Goal: Transaction & Acquisition: Purchase product/service

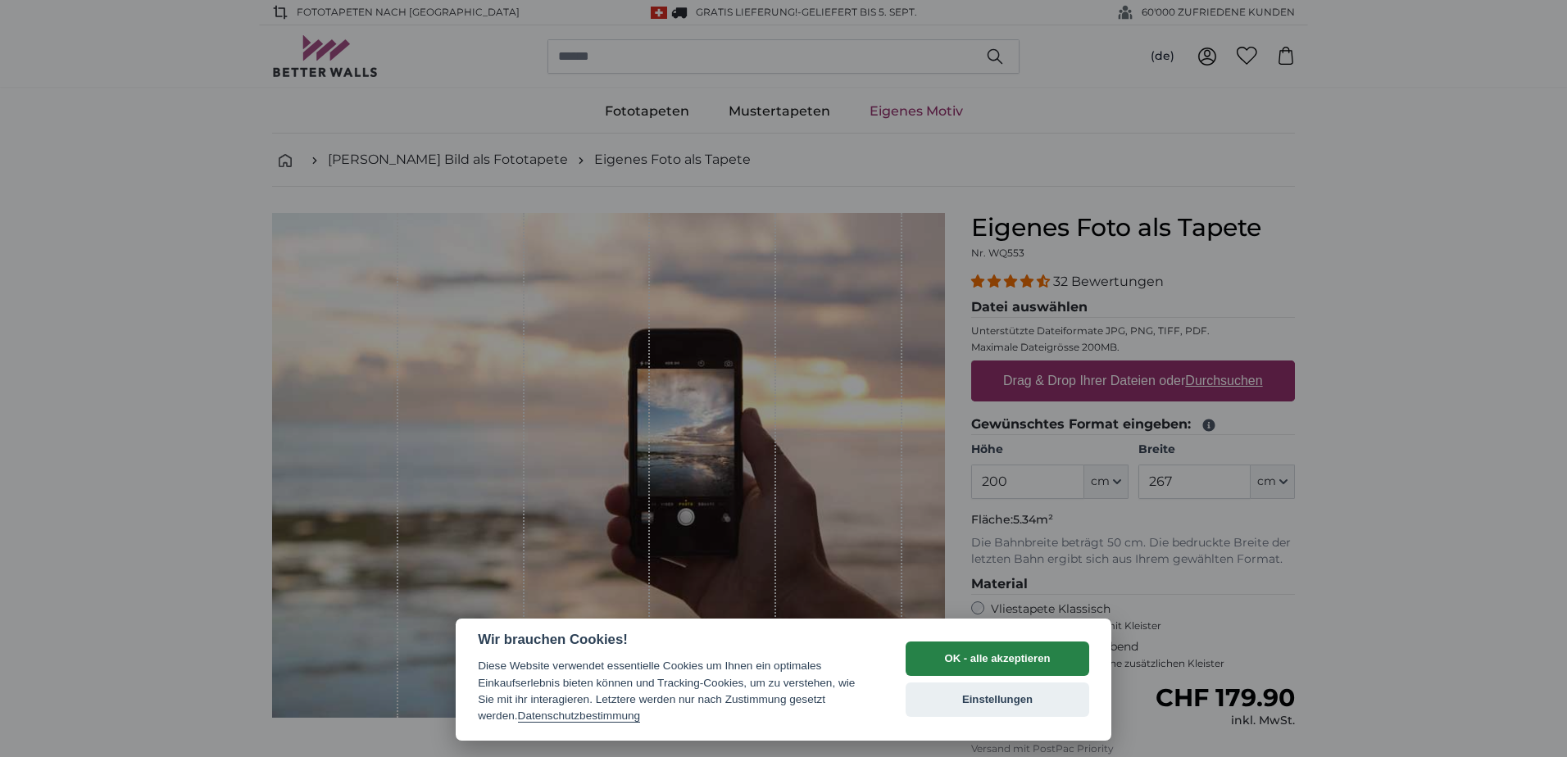
drag, startPoint x: 998, startPoint y: 658, endPoint x: 1228, endPoint y: 469, distance: 298.2
click at [1003, 657] on button "OK - alle akzeptieren" at bounding box center [998, 659] width 184 height 34
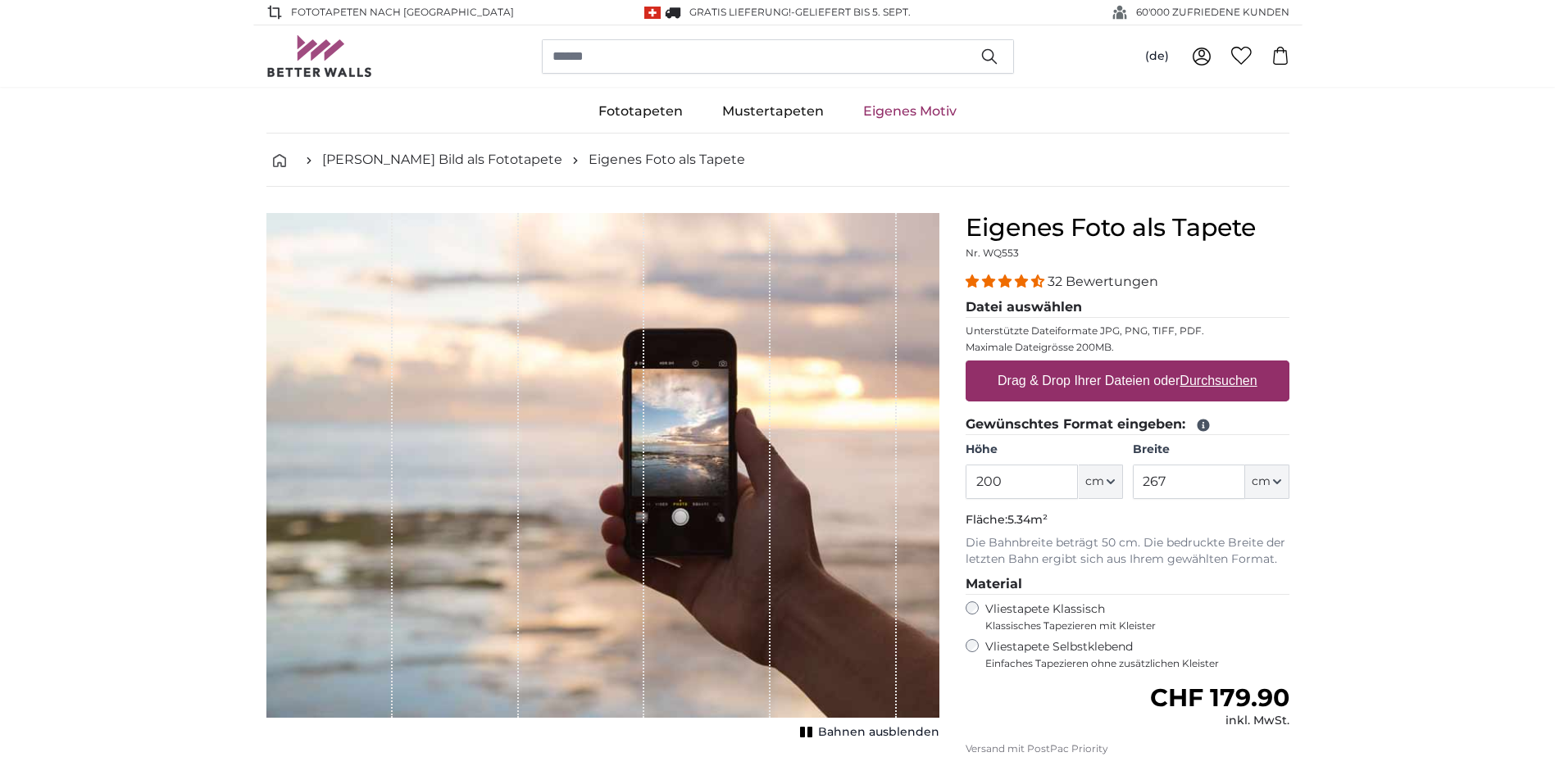
click at [1230, 377] on u "Durchsuchen" at bounding box center [1218, 381] width 77 height 14
click at [1230, 366] on input "Drag & Drop Ihrer Dateien oder Durchsuchen" at bounding box center [1128, 363] width 324 height 5
type input "**********"
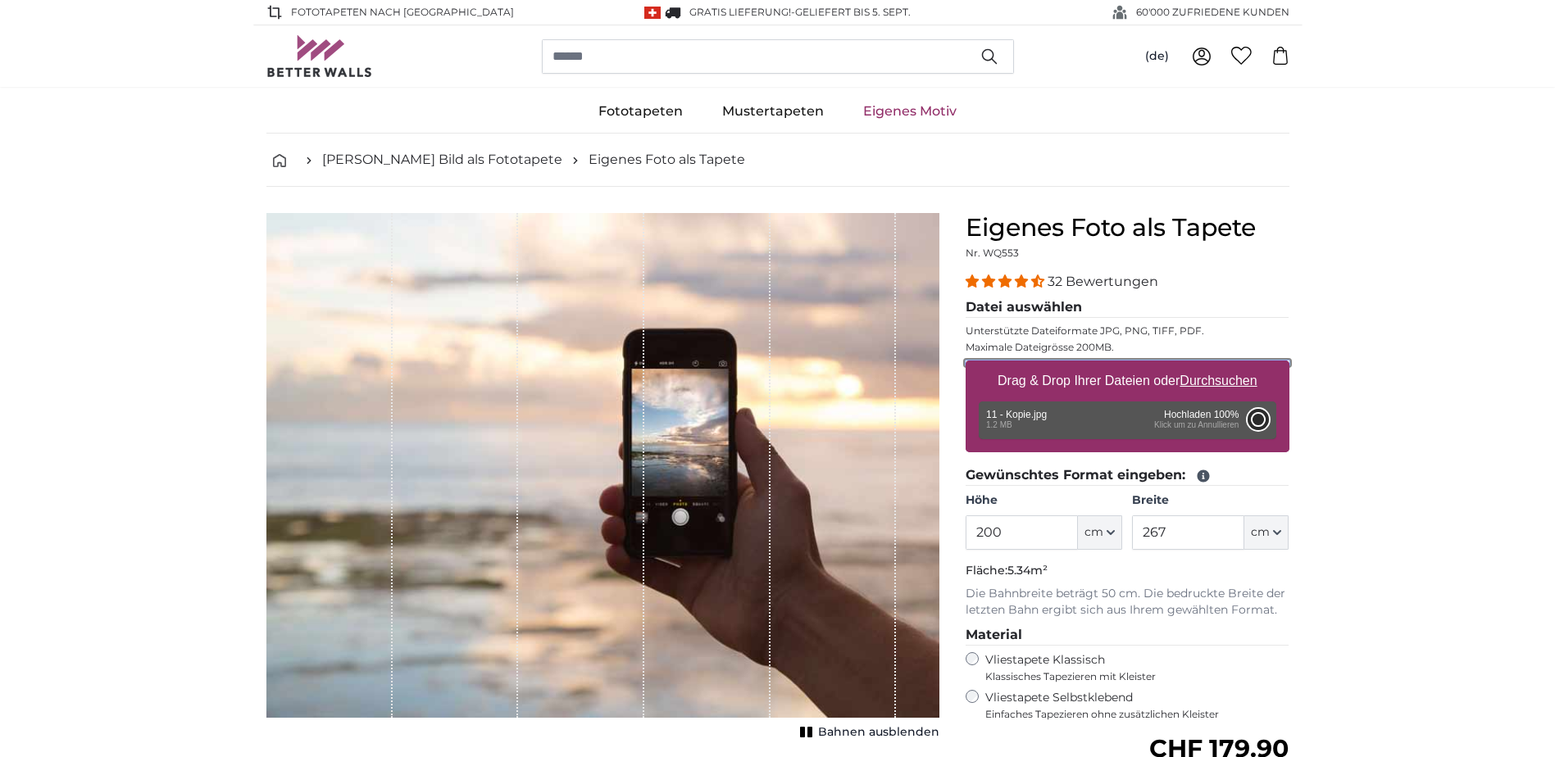
type input "320"
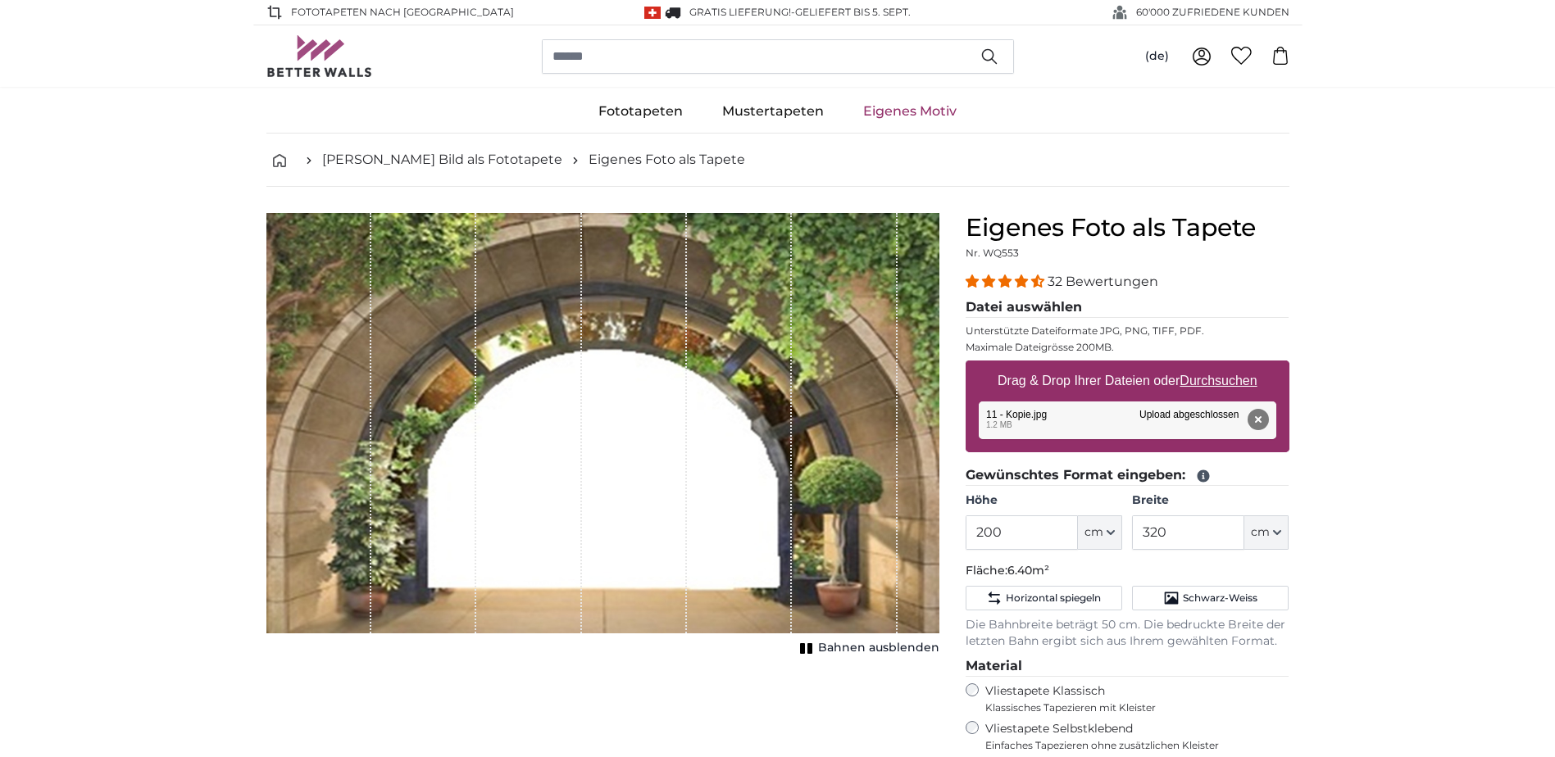
click at [1226, 382] on u "Durchsuchen" at bounding box center [1218, 381] width 77 height 14
click at [1226, 366] on input "Drag & Drop Ihrer Dateien oder Durchsuchen" at bounding box center [1128, 363] width 324 height 5
type input "**********"
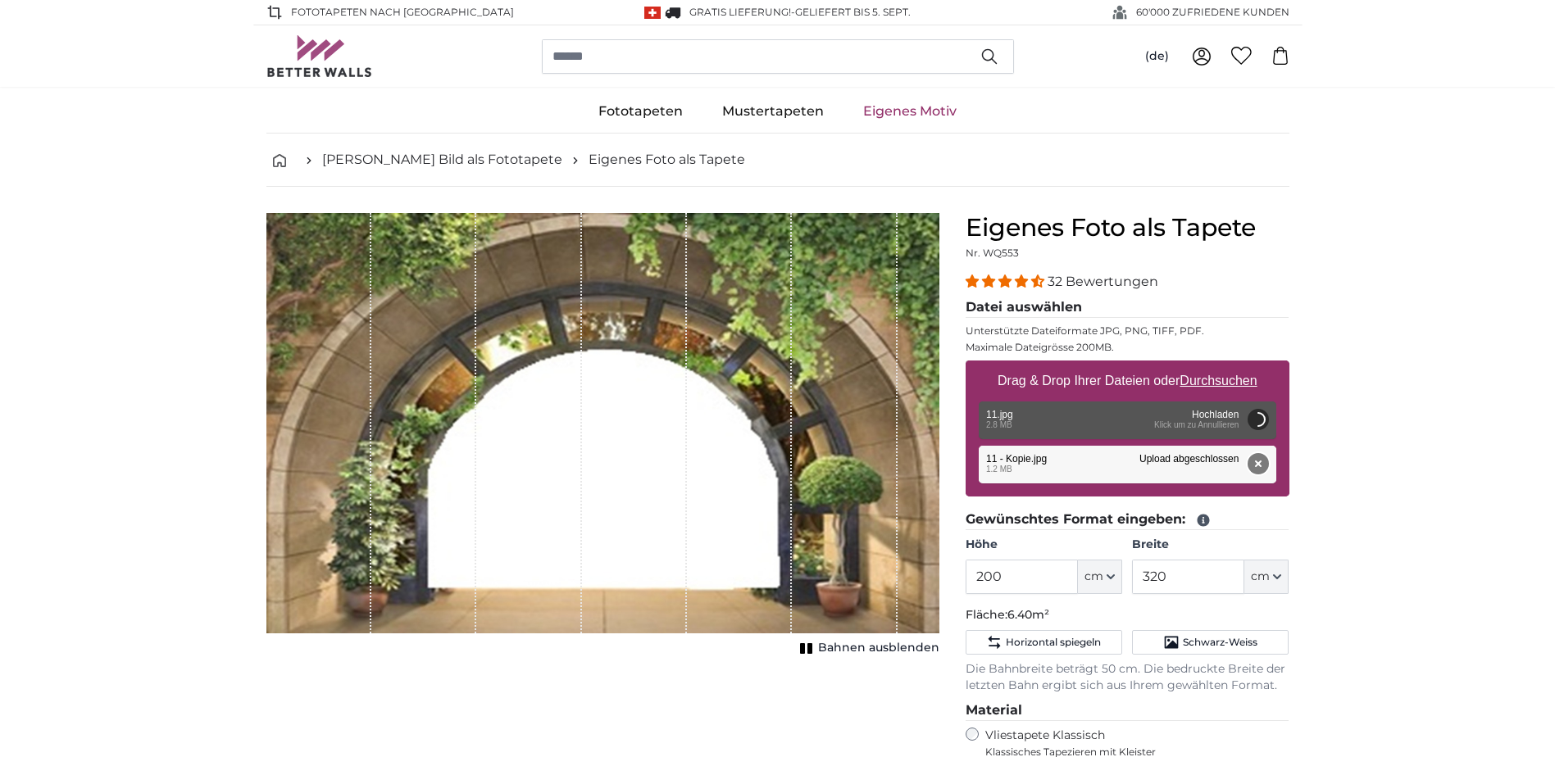
click at [1256, 466] on button "Entfernen" at bounding box center [1257, 463] width 21 height 21
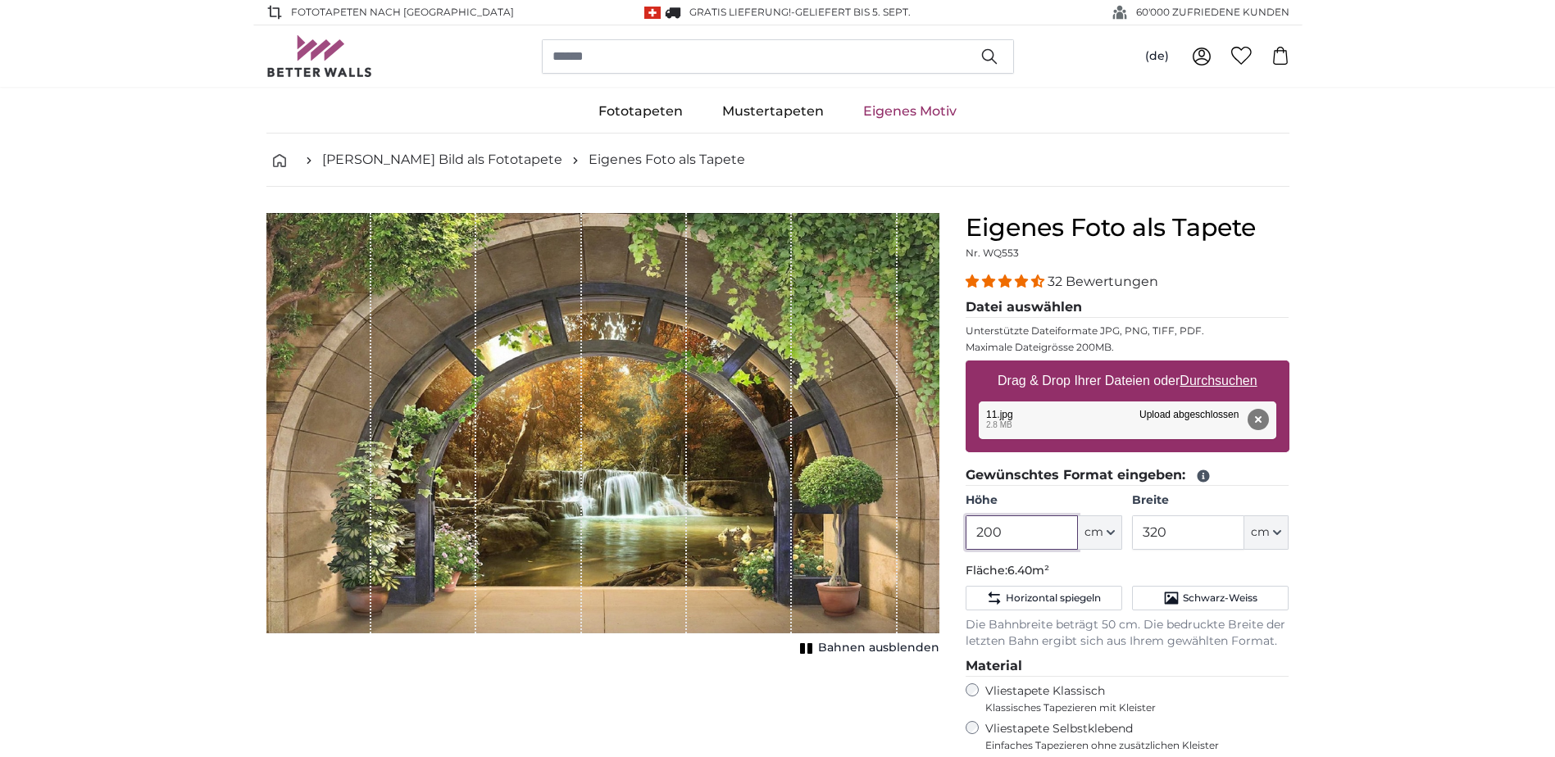
click at [1011, 531] on input "200" at bounding box center [1022, 533] width 112 height 34
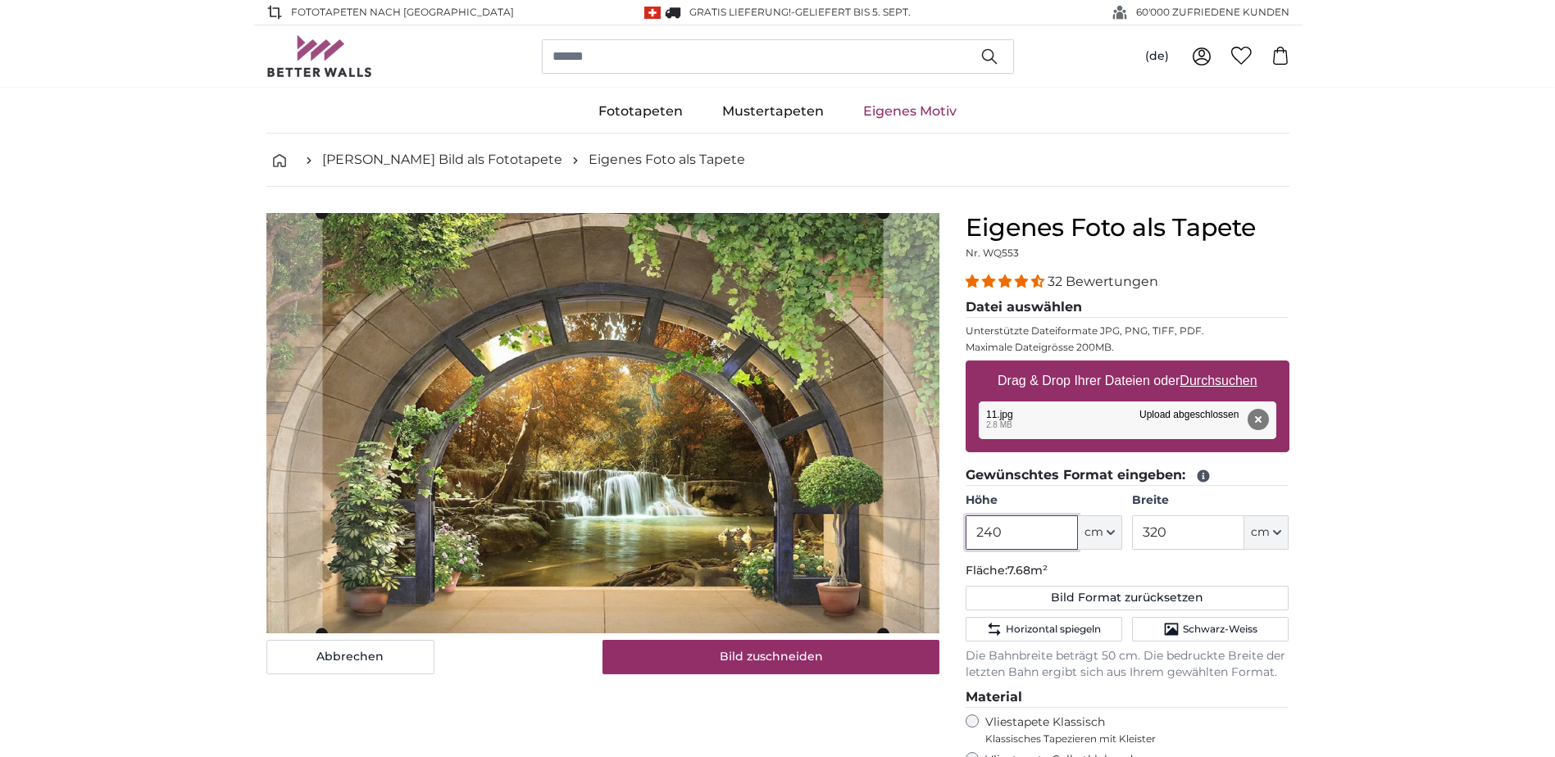
type input "240"
click at [1167, 527] on input "320" at bounding box center [1188, 533] width 112 height 34
type input "3"
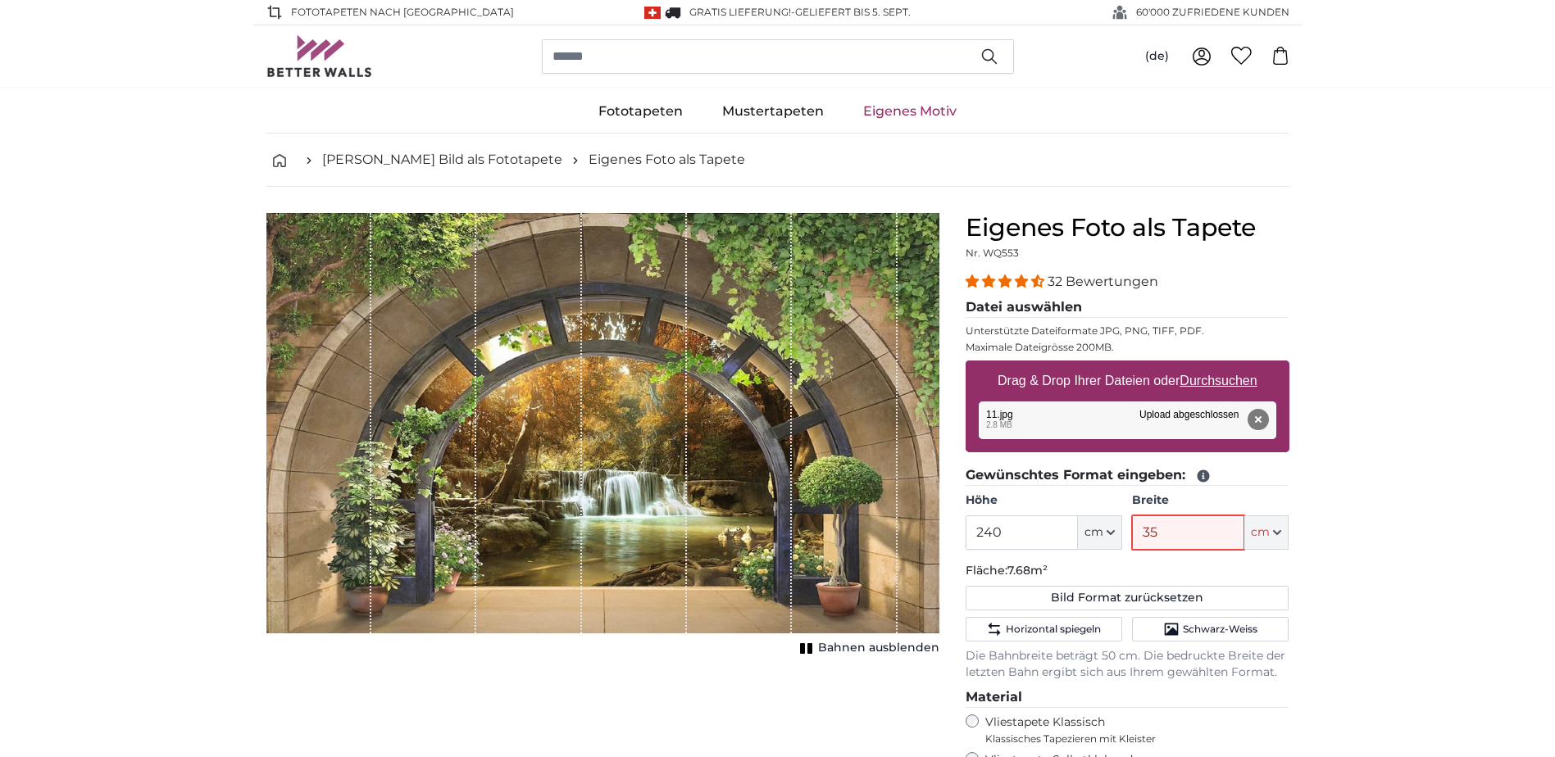
type input "350"
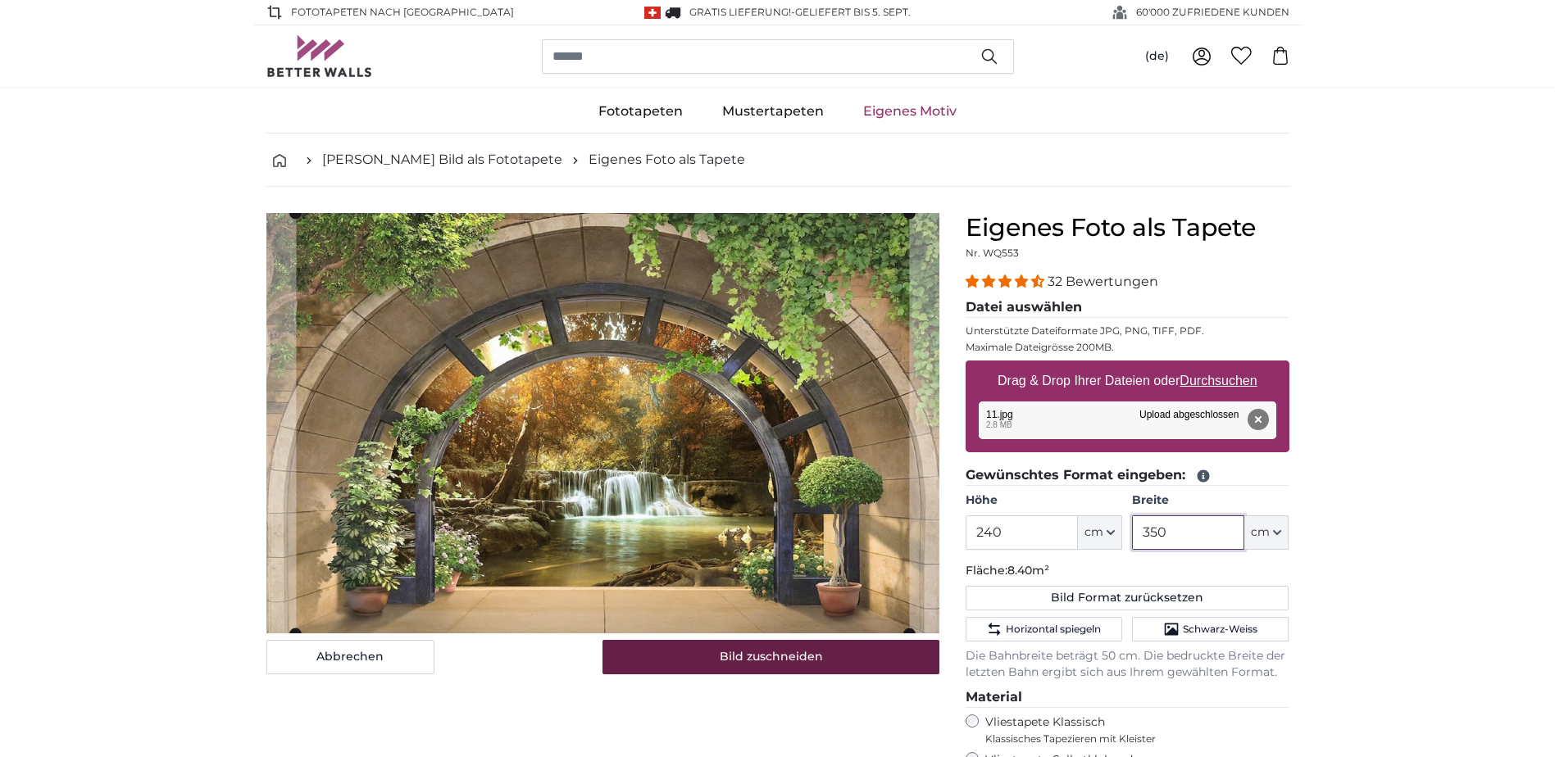
type input "350"
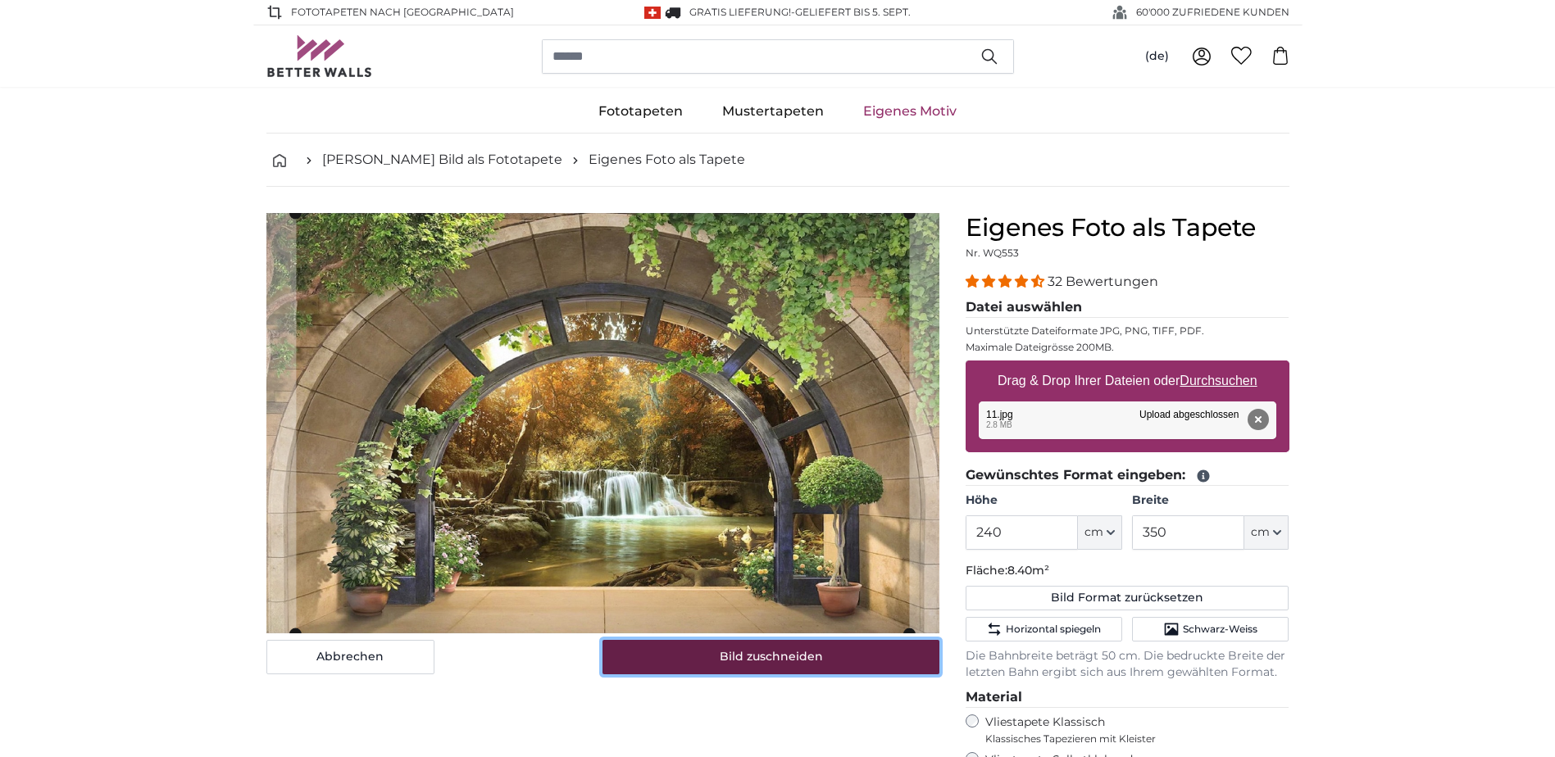
click at [805, 660] on button "Bild zuschneiden" at bounding box center [771, 657] width 337 height 34
